Goal: Check status: Check status

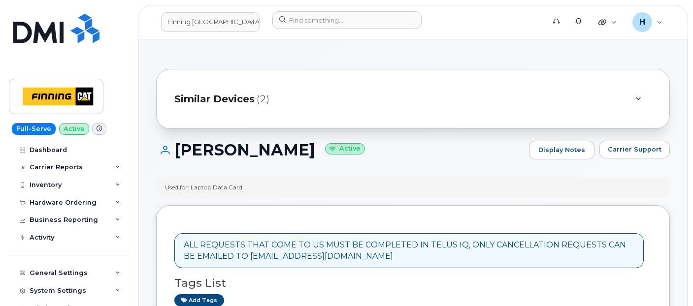
scroll to position [273, 0]
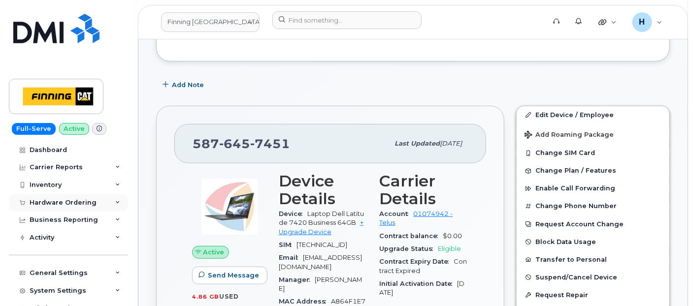
drag, startPoint x: 0, startPoint y: 0, endPoint x: 63, endPoint y: 199, distance: 209.2
click at [63, 199] on div "Hardware Ordering" at bounding box center [63, 203] width 67 height 8
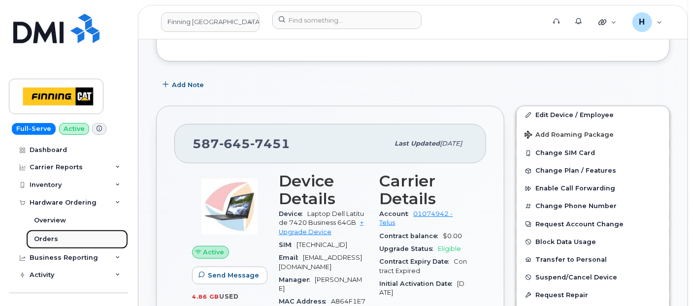
click at [55, 233] on link "Orders" at bounding box center [77, 239] width 102 height 19
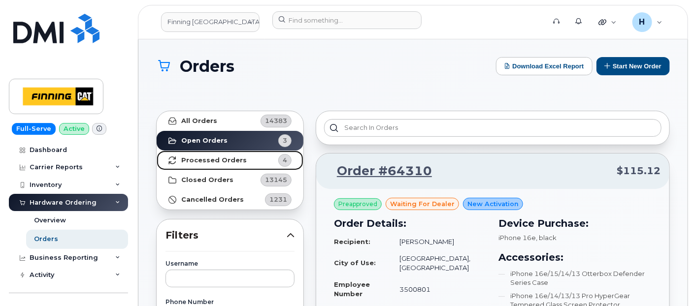
click at [200, 162] on strong "Processed Orders" at bounding box center [214, 161] width 66 height 8
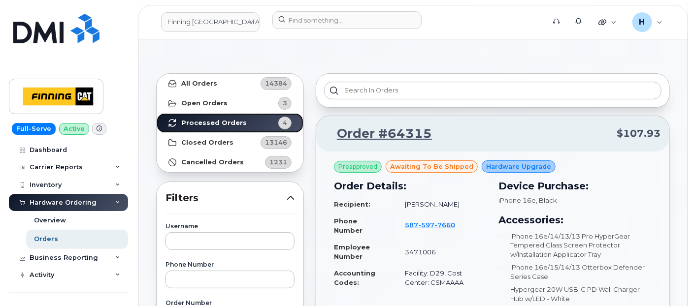
scroll to position [55, 0]
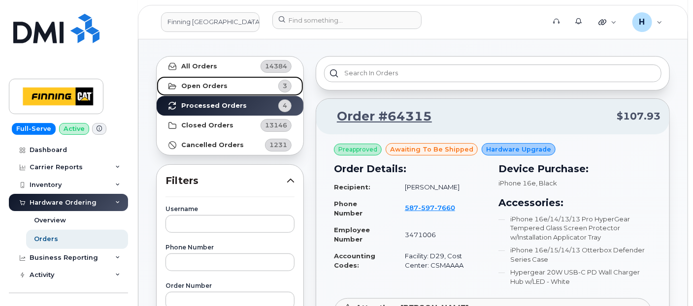
click at [252, 91] on link "Open Orders 3" at bounding box center [230, 86] width 147 height 20
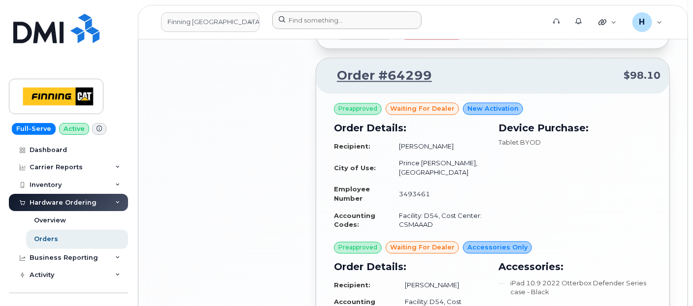
scroll to position [766, 0]
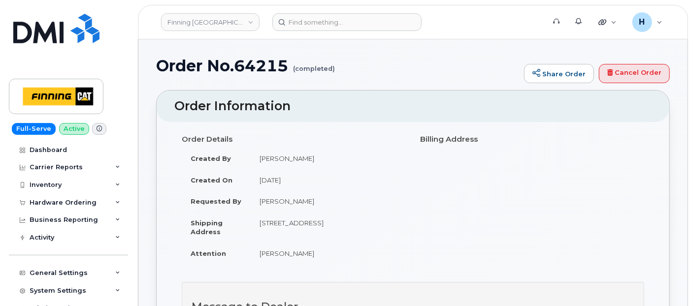
drag, startPoint x: 191, startPoint y: 156, endPoint x: 336, endPoint y: 159, distance: 145.3
click at [336, 159] on tr "Created By [PERSON_NAME]" at bounding box center [294, 159] width 224 height 22
drag, startPoint x: 336, startPoint y: 159, endPoint x: 360, endPoint y: 184, distance: 35.2
click at [360, 184] on td "August 28, 2025" at bounding box center [328, 180] width 155 height 22
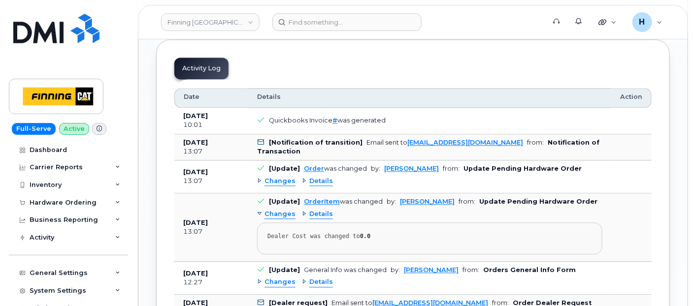
scroll to position [985, 0]
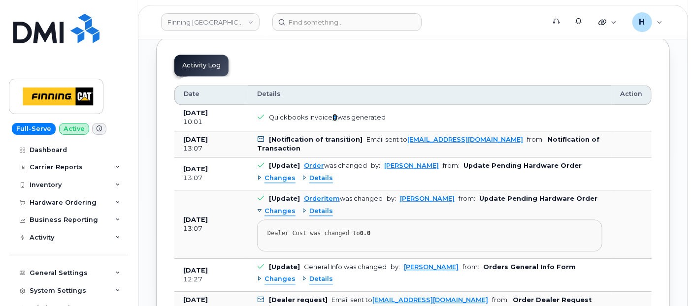
click at [333, 114] on link "#" at bounding box center [334, 117] width 5 height 7
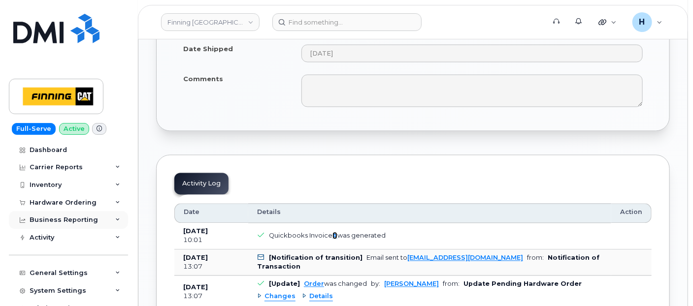
scroll to position [821, 0]
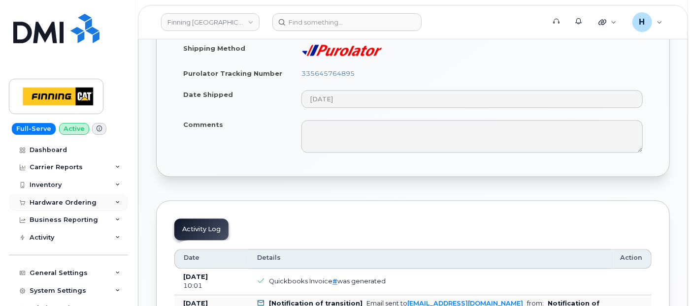
click at [45, 207] on div "Hardware Ordering" at bounding box center [68, 203] width 119 height 18
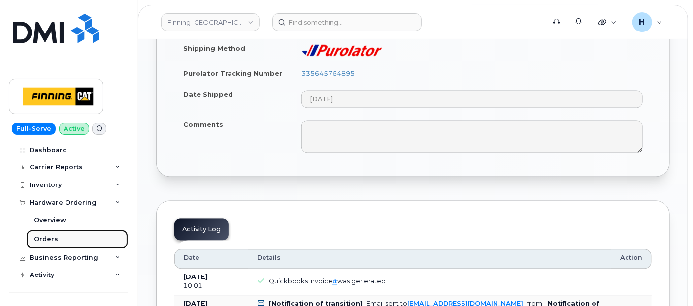
click at [34, 232] on link "Orders" at bounding box center [77, 239] width 102 height 19
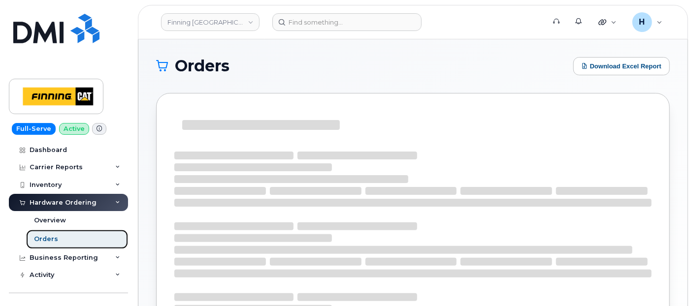
click at [34, 236] on div "Orders" at bounding box center [46, 239] width 24 height 9
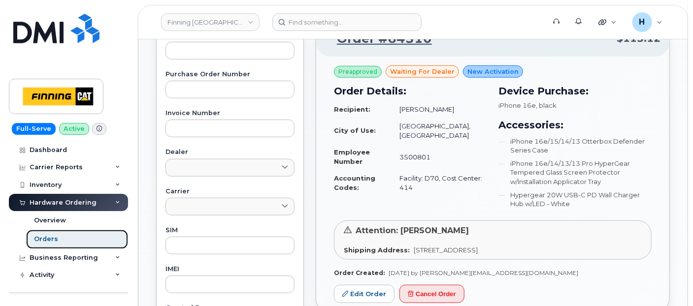
scroll to position [55, 0]
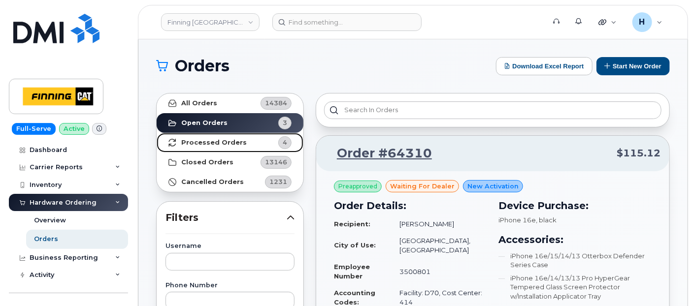
click at [235, 140] on strong "Processed Orders" at bounding box center [214, 143] width 66 height 8
